Goal: Transaction & Acquisition: Obtain resource

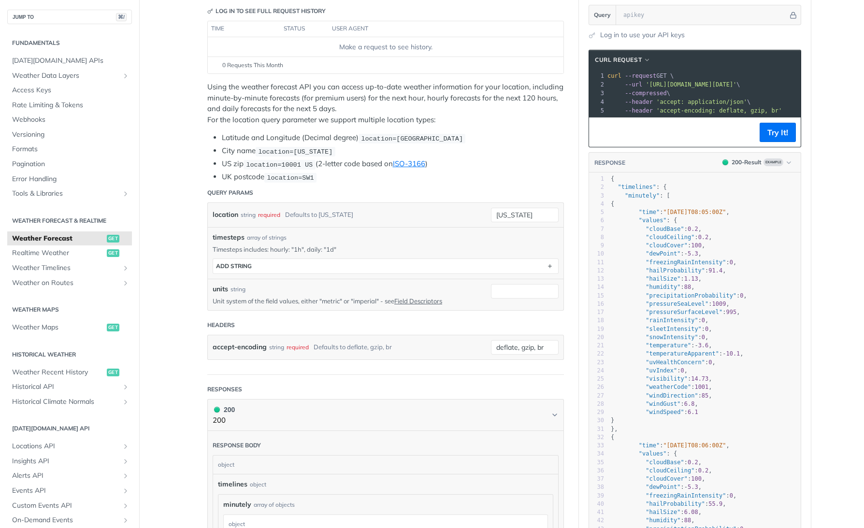
scroll to position [123, 0]
click at [781, 131] on button "Try It!" at bounding box center [777, 134] width 36 height 19
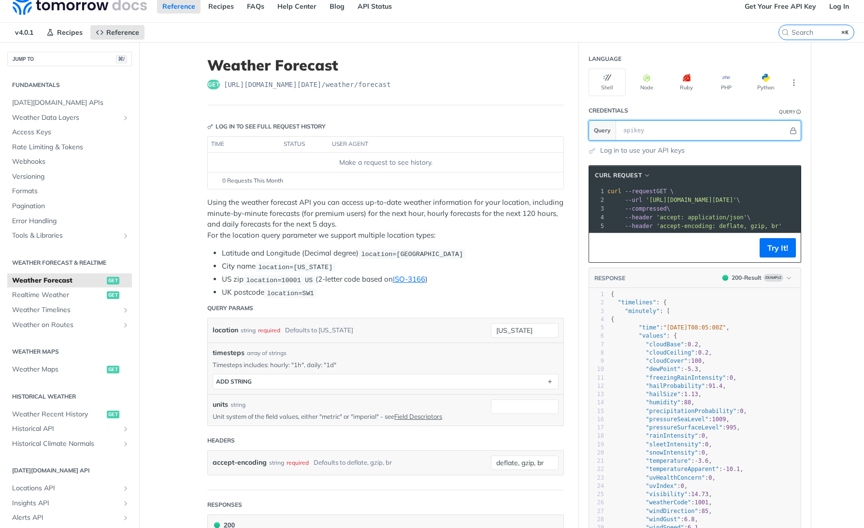
scroll to position [0, 0]
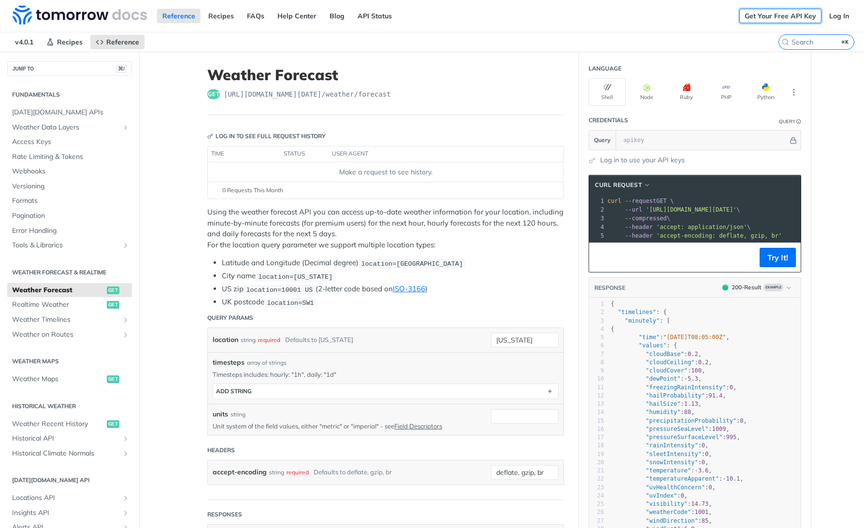
click at [793, 14] on link "Get Your Free API Key" at bounding box center [780, 16] width 82 height 14
click at [765, 16] on link "Get Your Free API Key" at bounding box center [780, 16] width 82 height 14
click at [83, 10] on img at bounding box center [80, 14] width 134 height 19
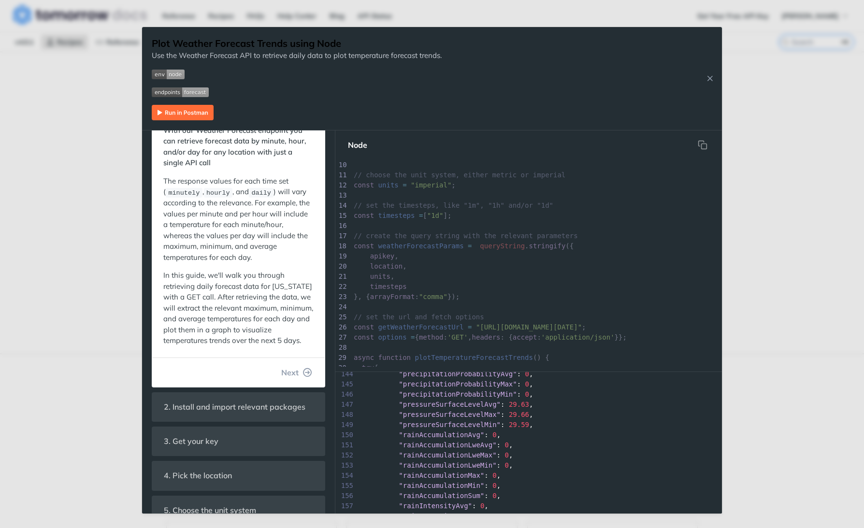
scroll to position [1469, 0]
